Goal: Transaction & Acquisition: Purchase product/service

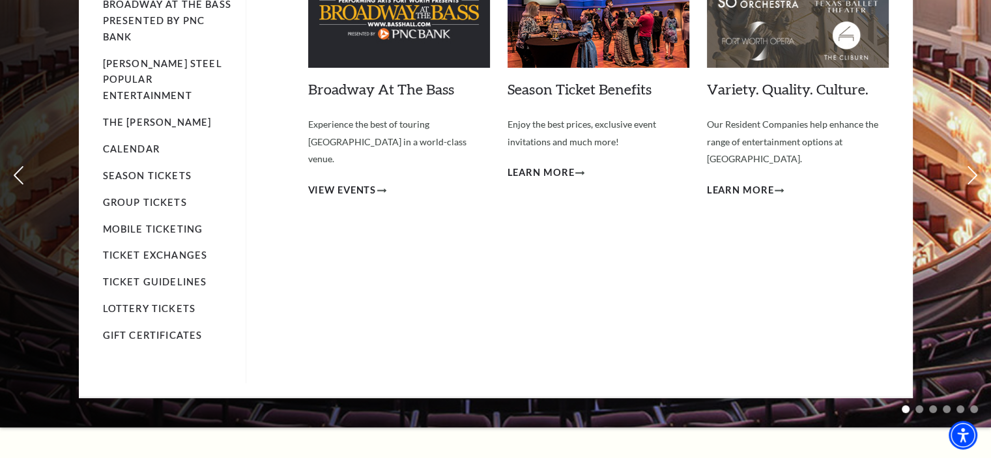
scroll to position [130, 0]
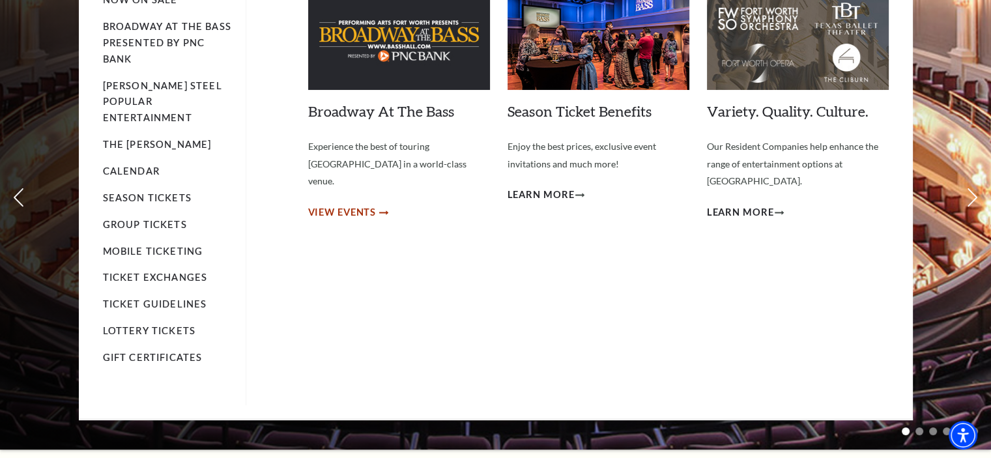
click at [331, 204] on span "View Events" at bounding box center [342, 212] width 68 height 16
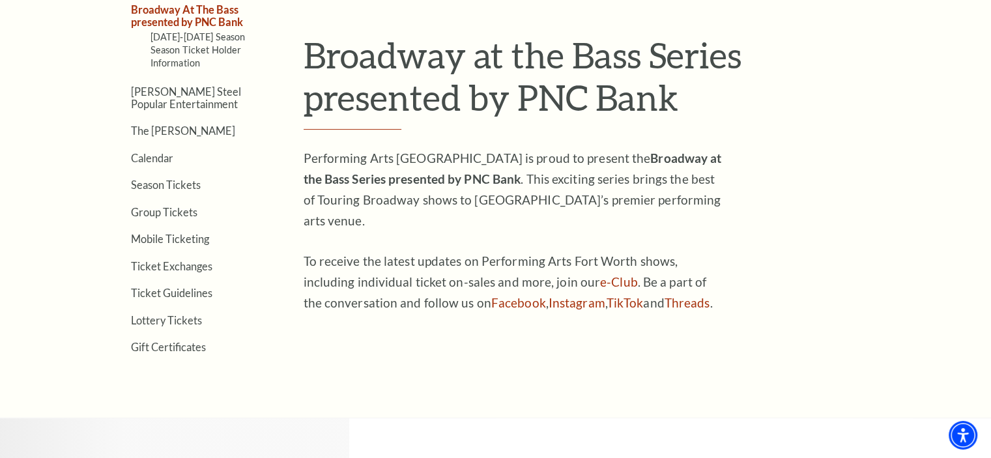
scroll to position [326, 0]
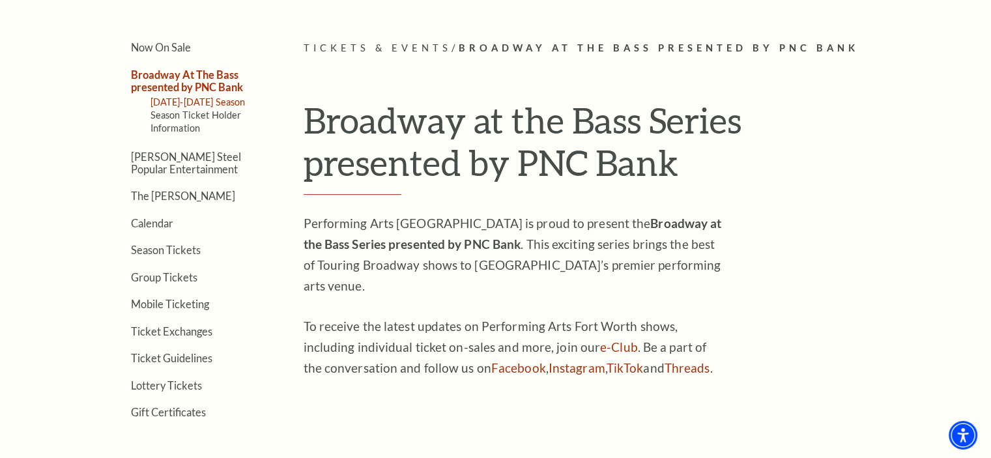
click at [178, 98] on link "[DATE]-[DATE] Season" at bounding box center [197, 101] width 95 height 11
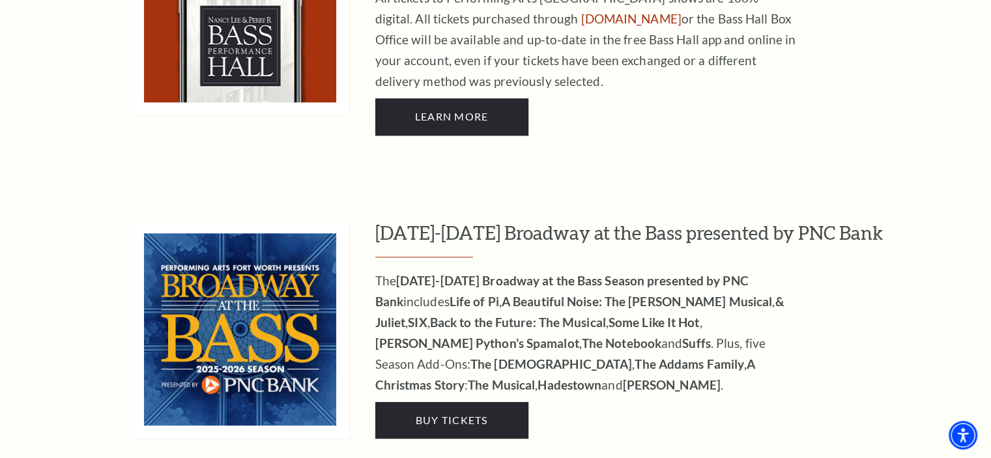
scroll to position [1107, 0]
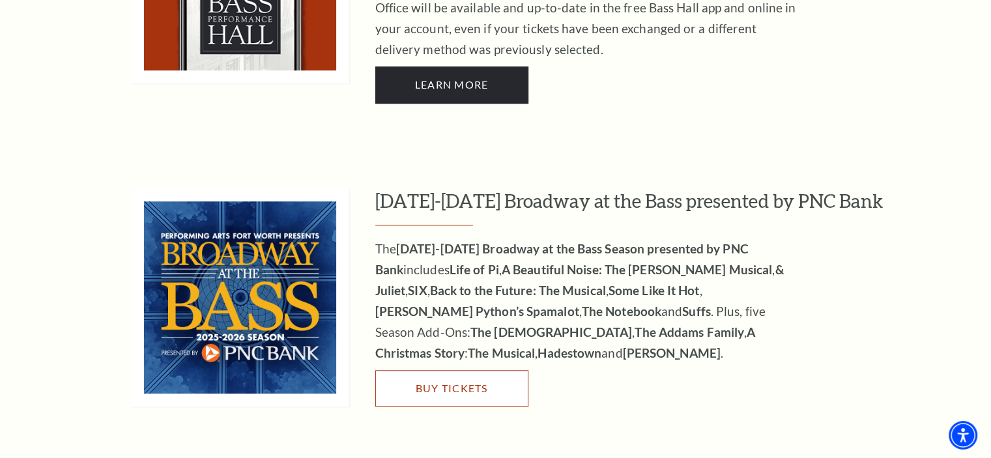
click at [440, 382] on span "Buy Tickets" at bounding box center [451, 388] width 72 height 12
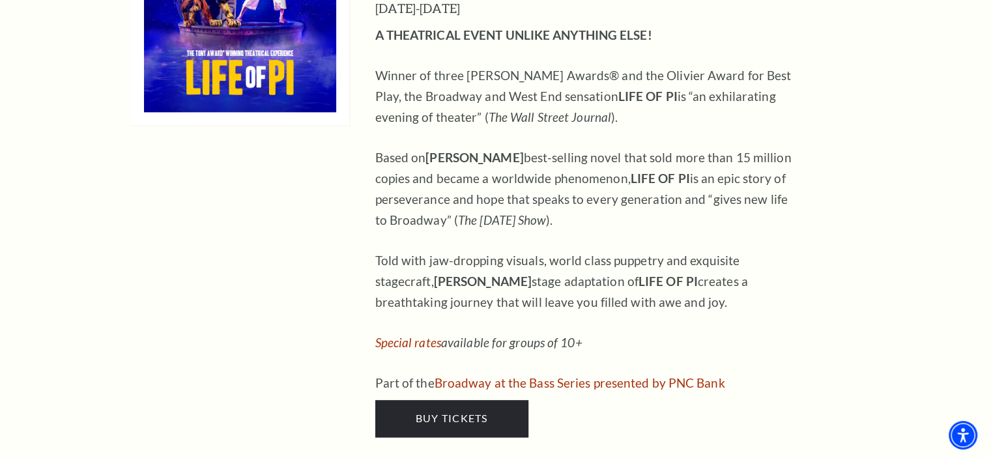
scroll to position [1693, 0]
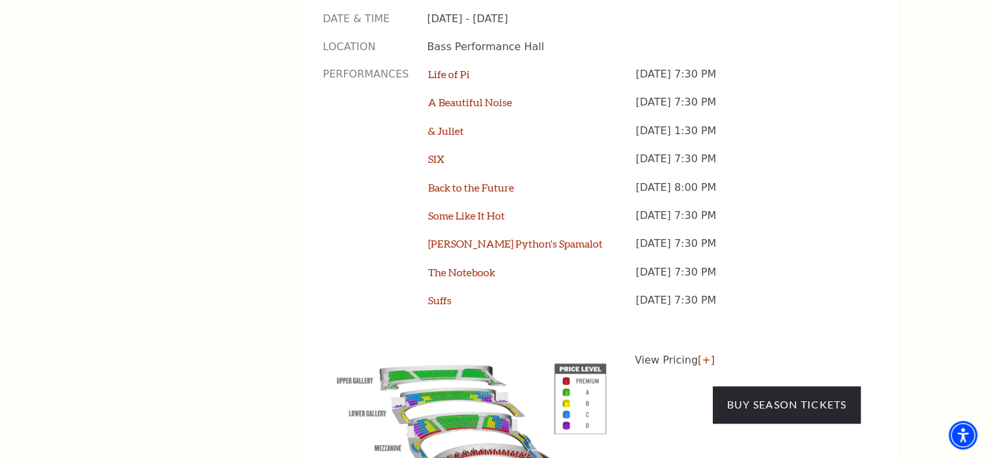
scroll to position [1042, 0]
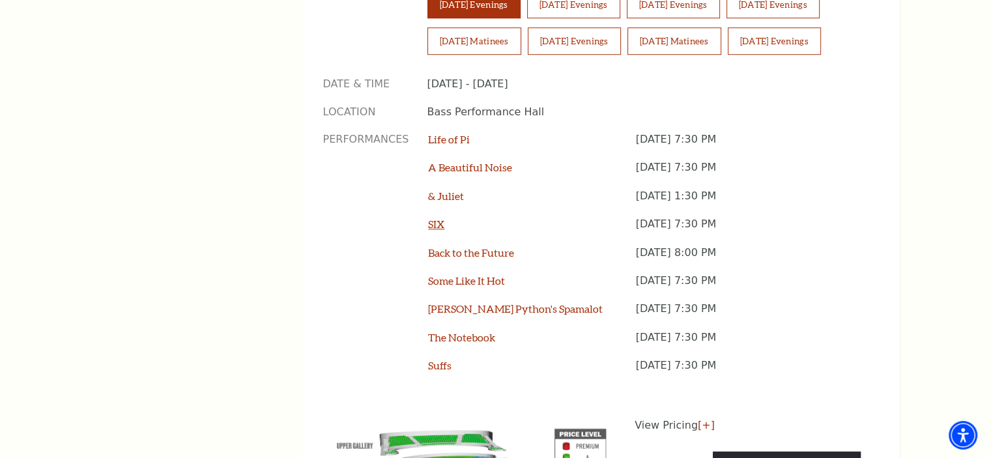
click at [436, 218] on link "SIX" at bounding box center [436, 224] width 16 height 12
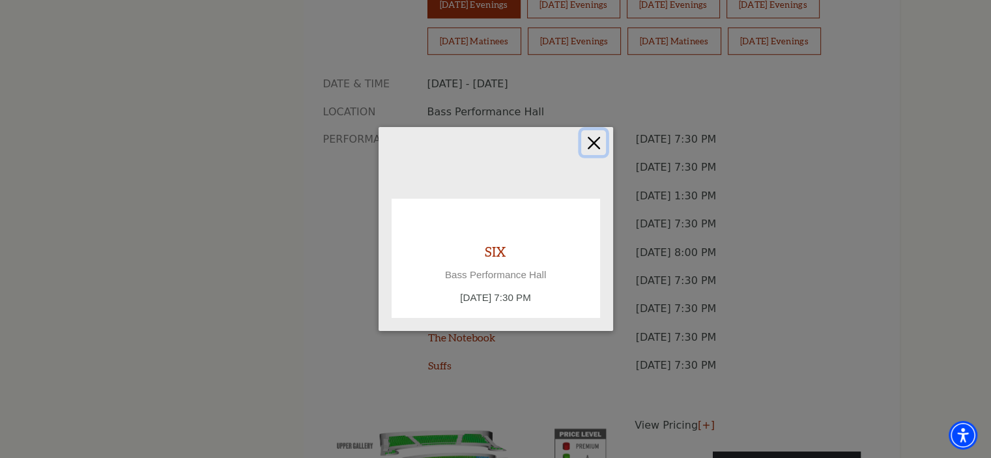
click at [597, 141] on button "Close" at bounding box center [593, 142] width 25 height 25
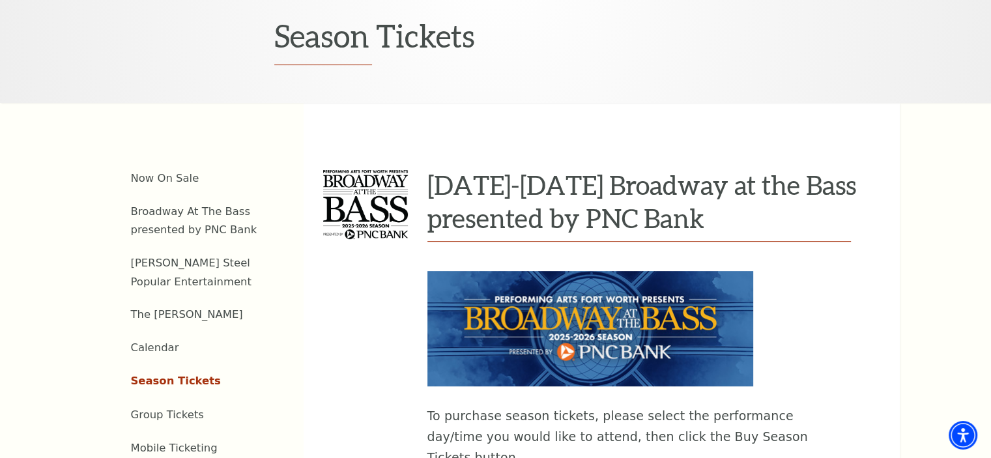
scroll to position [391, 0]
click at [153, 172] on link "Now On Sale" at bounding box center [165, 178] width 68 height 12
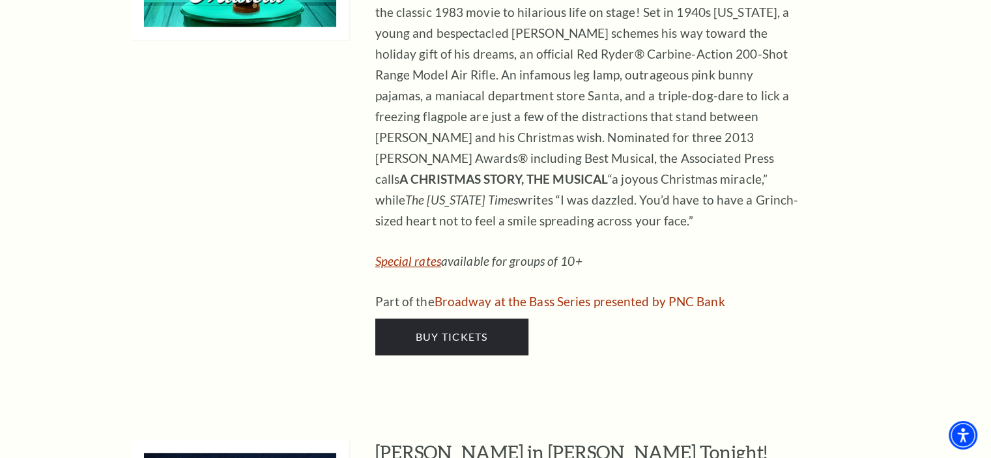
scroll to position [5991, 0]
